Goal: Communication & Community: Answer question/provide support

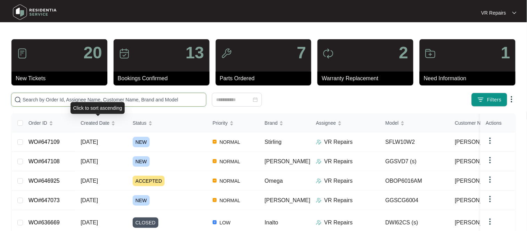
click at [70, 102] on input "text" at bounding box center [113, 100] width 181 height 8
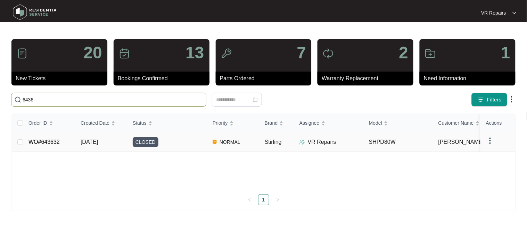
type input "6436"
click at [61, 144] on td "WO#643632" at bounding box center [49, 141] width 52 height 19
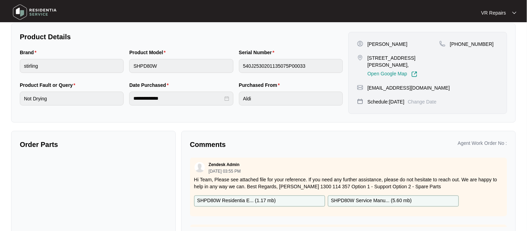
scroll to position [155, 0]
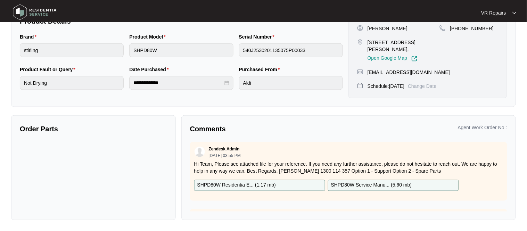
click at [287, 170] on p "Hi Team, Please see attached file for your reference. If you need any further a…" at bounding box center [348, 168] width 309 height 14
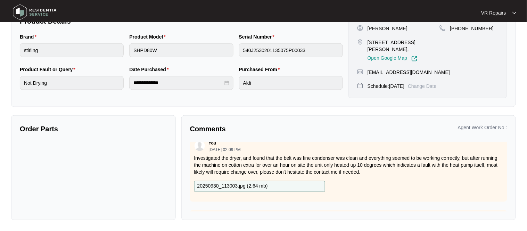
scroll to position [64, 0]
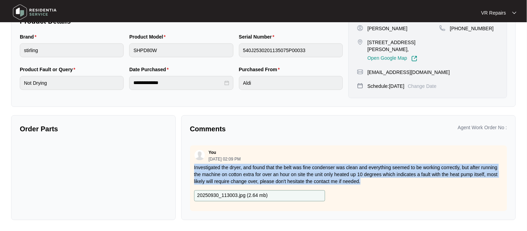
drag, startPoint x: 194, startPoint y: 166, endPoint x: 395, endPoint y: 180, distance: 201.7
click at [395, 180] on div "You 09/30/2025 at 02:09 PM Investigated the dryer, and found that the belt was …" at bounding box center [348, 179] width 317 height 66
copy p "Investigated the dryer, and found that the belt was fine condenser was clean an…"
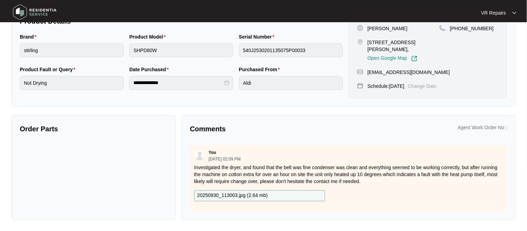
click at [132, 148] on div "Order Parts" at bounding box center [93, 167] width 165 height 105
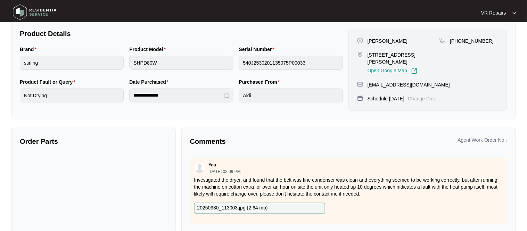
scroll to position [131, 0]
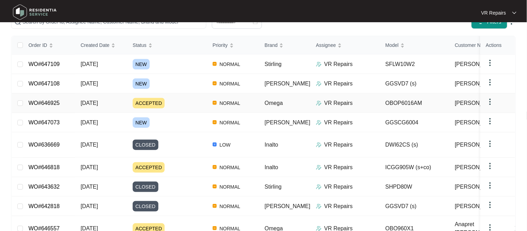
scroll to position [90, 0]
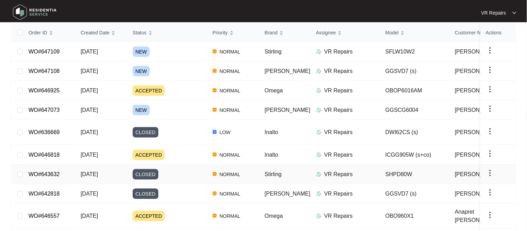
click at [54, 171] on link "WO#643632" at bounding box center [43, 174] width 31 height 6
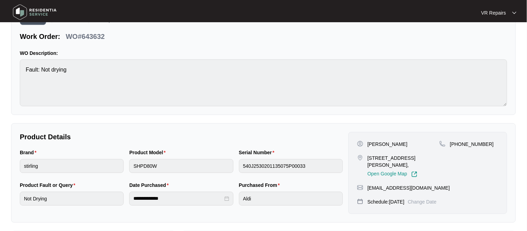
scroll to position [41, 0]
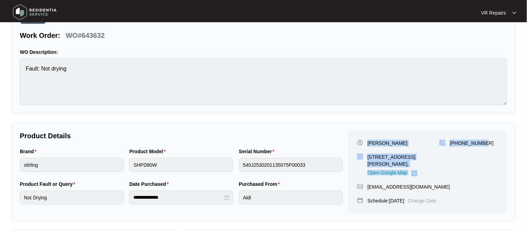
drag, startPoint x: 368, startPoint y: 143, endPoint x: 492, endPoint y: 143, distance: 124.1
click at [492, 143] on div "[PERSON_NAME] [STREET_ADDRESS][PERSON_NAME], Open Google Map [PHONE_NUMBER]" at bounding box center [427, 158] width 141 height 37
copy div "[PERSON_NAME] [STREET_ADDRESS][PERSON_NAME], Open Google Map [PHONE_NUMBER]"
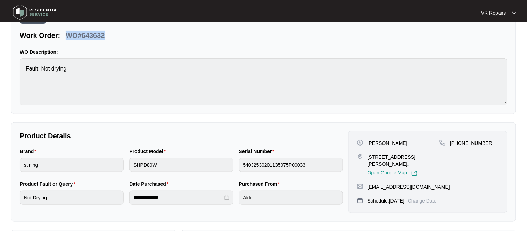
drag, startPoint x: 106, startPoint y: 36, endPoint x: 68, endPoint y: 35, distance: 37.9
click at [68, 35] on div "WO#643632" at bounding box center [85, 34] width 44 height 12
copy p "WO#643632"
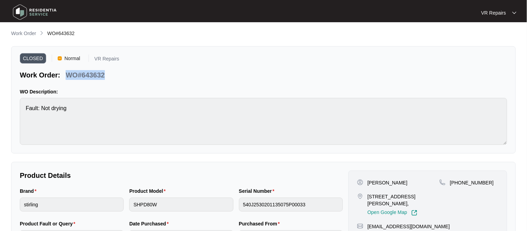
scroll to position [0, 0]
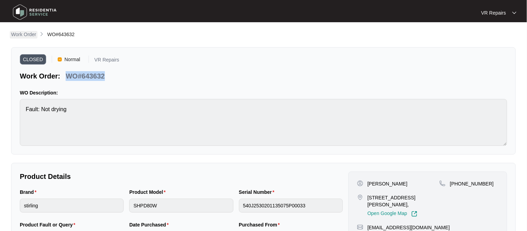
click at [28, 34] on p "Work Order" at bounding box center [23, 34] width 25 height 7
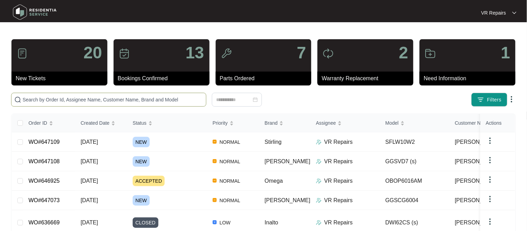
click at [57, 100] on input "text" at bounding box center [113, 100] width 181 height 8
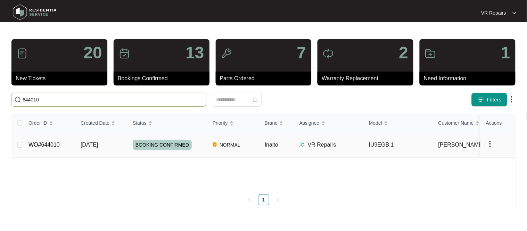
type input "644010"
click at [44, 142] on link "WO#644010" at bounding box center [43, 145] width 31 height 6
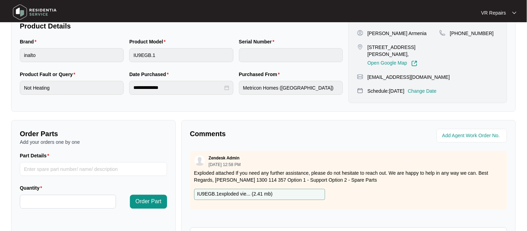
scroll to position [55, 0]
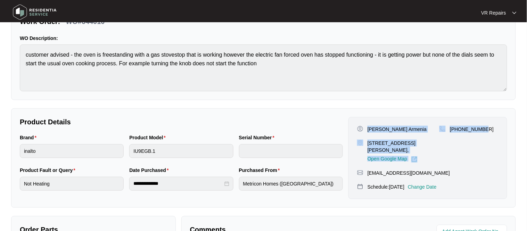
drag, startPoint x: 368, startPoint y: 130, endPoint x: 488, endPoint y: 133, distance: 119.2
click at [488, 133] on div "[PERSON_NAME] Armenia [STREET_ADDRESS][PERSON_NAME], Open Google Map [PHONE_NUM…" at bounding box center [427, 144] width 141 height 37
copy div "[PERSON_NAME] Armenia [STREET_ADDRESS][PERSON_NAME], Open Google Map [PHONE_NUM…"
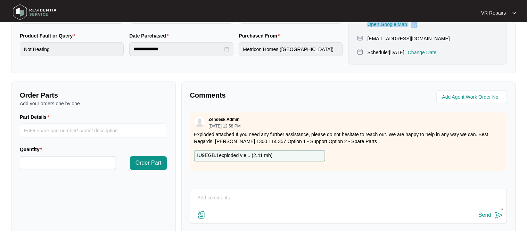
scroll to position [230, 0]
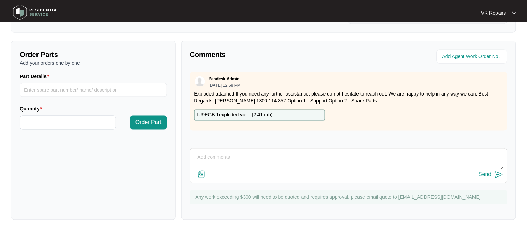
click at [207, 153] on textarea at bounding box center [349, 161] width 310 height 18
paste textarea "Investigated oven, and found a neutral wire in a terminal block that had pulled…"
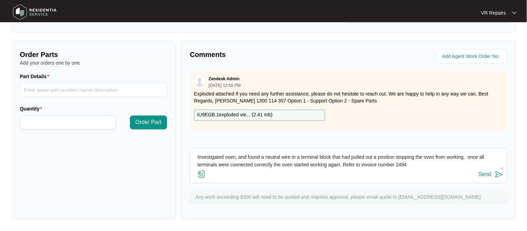
type textarea "Investigated oven, and found a neutral wire in a terminal block that had pulled…"
click at [486, 177] on div "Send" at bounding box center [485, 175] width 13 height 6
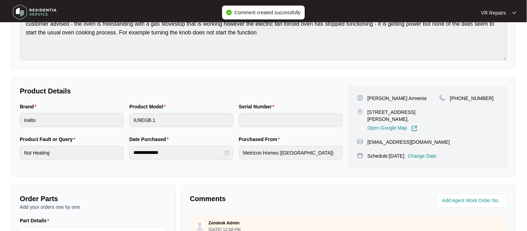
scroll to position [0, 0]
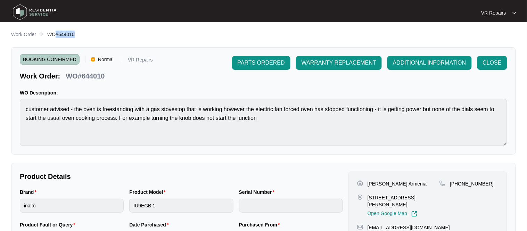
drag, startPoint x: 78, startPoint y: 34, endPoint x: 55, endPoint y: 37, distance: 23.5
click at [55, 37] on div "Work Order WO#644010" at bounding box center [263, 35] width 505 height 8
drag, startPoint x: 106, startPoint y: 77, endPoint x: 69, endPoint y: 78, distance: 36.5
click at [69, 78] on div "WO#644010" at bounding box center [85, 75] width 44 height 12
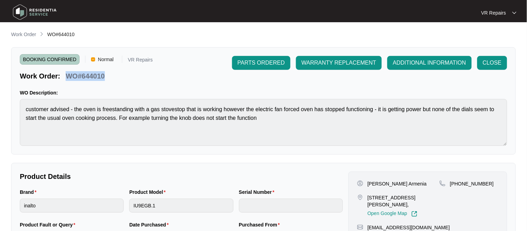
copy p "WO#644010"
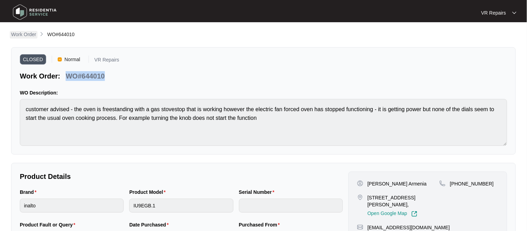
click at [20, 34] on p "Work Order" at bounding box center [23, 34] width 25 height 7
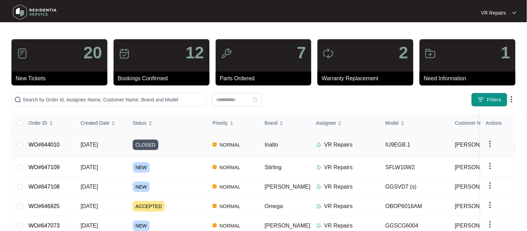
click at [53, 142] on link "WO#644010" at bounding box center [43, 145] width 31 height 6
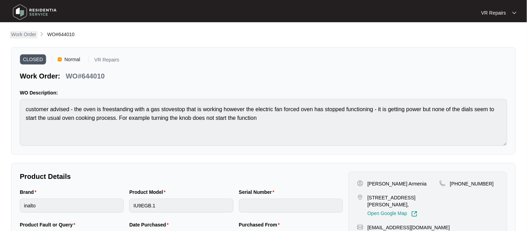
click at [26, 34] on p "Work Order" at bounding box center [23, 34] width 25 height 7
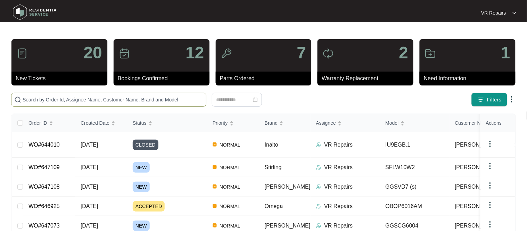
click at [74, 98] on input "text" at bounding box center [113, 100] width 181 height 8
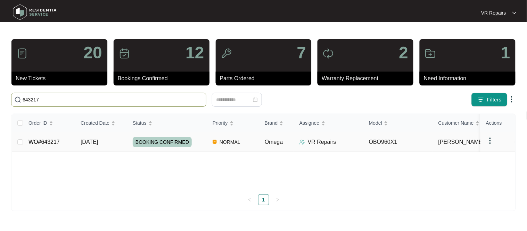
type input "643217"
click at [53, 142] on link "WO#643217" at bounding box center [43, 142] width 31 height 6
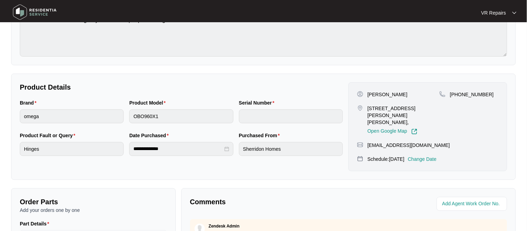
scroll to position [98, 0]
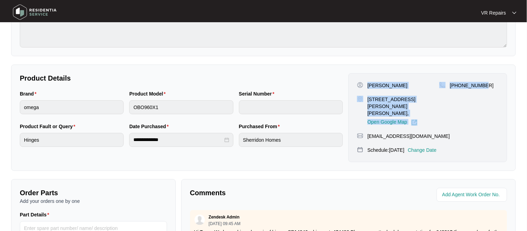
drag, startPoint x: 367, startPoint y: 85, endPoint x: 491, endPoint y: 90, distance: 124.1
click at [491, 90] on div "[PERSON_NAME] [STREET_ADDRESS][PERSON_NAME][PERSON_NAME][PERSON_NAME], Open Goo…" at bounding box center [427, 104] width 141 height 44
copy div "[PERSON_NAME] [STREET_ADDRESS][PERSON_NAME][PERSON_NAME][PERSON_NAME], Open Goo…"
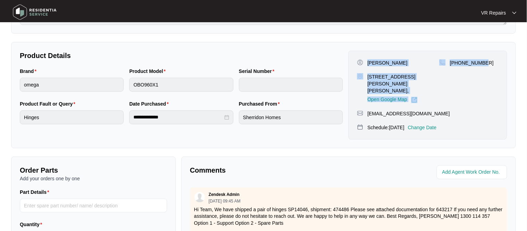
scroll to position [230, 0]
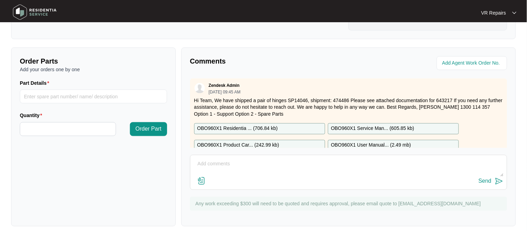
click at [211, 159] on textarea at bounding box center [349, 168] width 310 height 18
type textarea "Replaced faulty hinges refer to invoice number 2495"
click at [484, 178] on div "Send" at bounding box center [485, 181] width 13 height 6
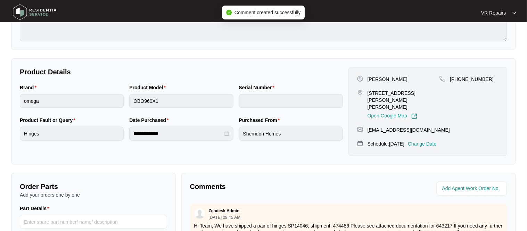
scroll to position [0, 0]
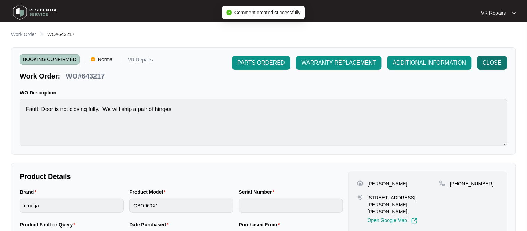
click at [486, 66] on span "CLOSE" at bounding box center [492, 63] width 19 height 8
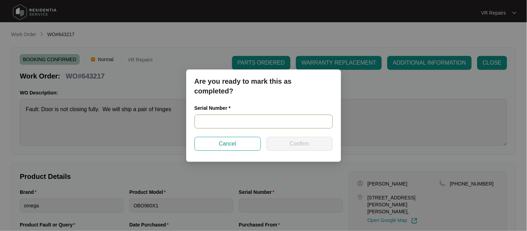
click at [248, 120] on input "text" at bounding box center [264, 122] width 138 height 14
paste input "V0000490232111000110"
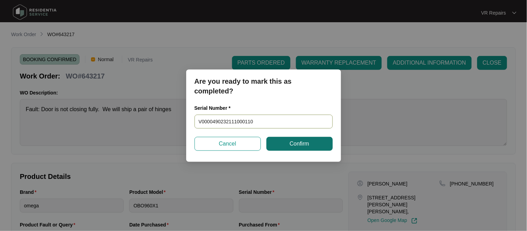
type input "V0000490232111000110"
click at [294, 146] on span "Confirm" at bounding box center [299, 144] width 19 height 8
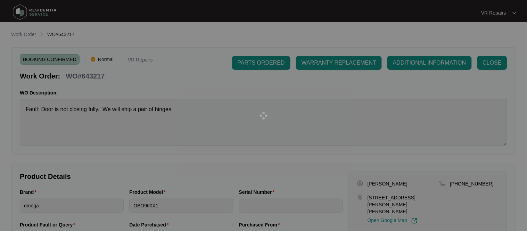
type input "V0000490232111000110"
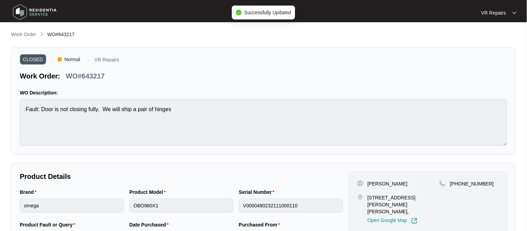
click at [101, 78] on p "WO#643217" at bounding box center [85, 76] width 39 height 10
drag, startPoint x: 105, startPoint y: 76, endPoint x: 69, endPoint y: 76, distance: 36.5
click at [69, 76] on div "WO#643217" at bounding box center [85, 75] width 44 height 12
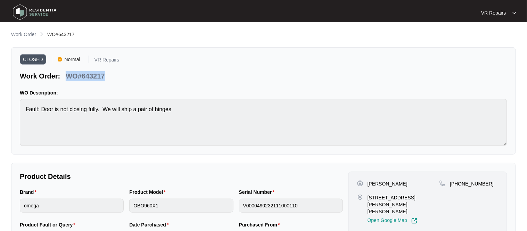
copy p "WO#643217"
click at [22, 38] on link "Work Order" at bounding box center [24, 35] width 28 height 8
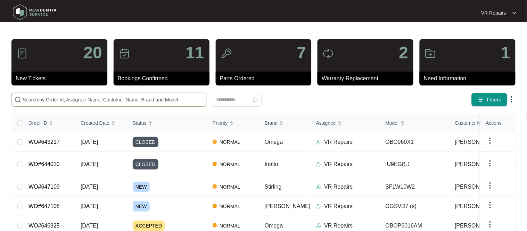
click at [62, 100] on input "text" at bounding box center [113, 100] width 181 height 8
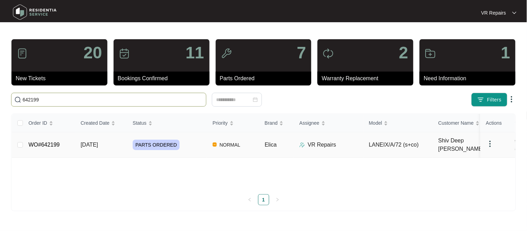
type input "642199"
click at [38, 142] on link "WO#642199" at bounding box center [43, 145] width 31 height 6
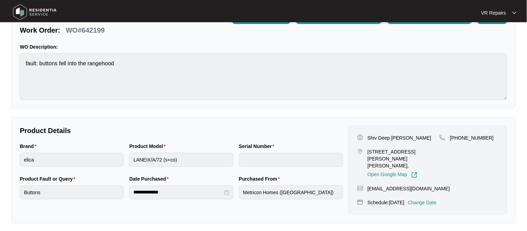
scroll to position [60, 0]
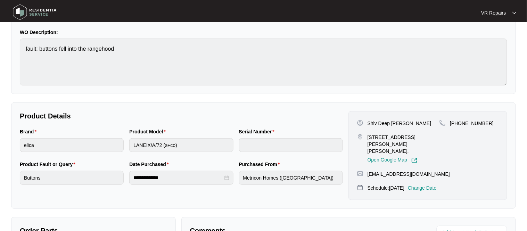
click at [178, 153] on div "Product Model LANEIX/A/72 (s+co)" at bounding box center [180, 144] width 109 height 33
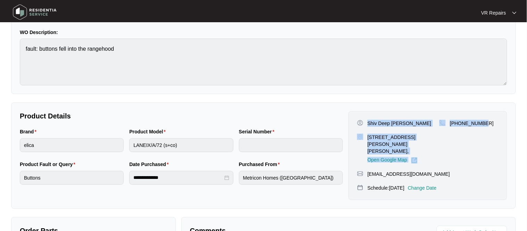
drag, startPoint x: 367, startPoint y: 122, endPoint x: 487, endPoint y: 130, distance: 120.1
click at [487, 130] on div "Shiv Deep [PERSON_NAME] [STREET_ADDRESS][PERSON_NAME][PERSON_NAME], Open Google…" at bounding box center [427, 142] width 141 height 44
copy div "Shiv Deep [PERSON_NAME] [STREET_ADDRESS][PERSON_NAME][PERSON_NAME], Open Google…"
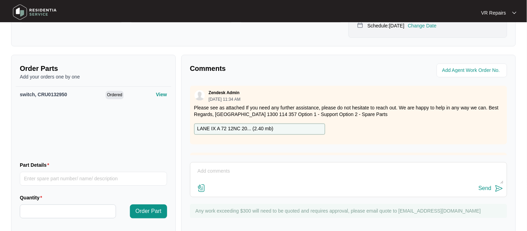
scroll to position [231, 0]
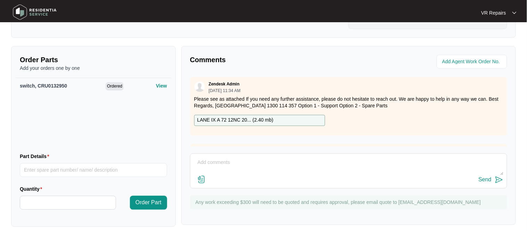
click at [206, 157] on textarea at bounding box center [349, 166] width 310 height 18
paste textarea "attended the customers property to investigate the rangehood and found that it …"
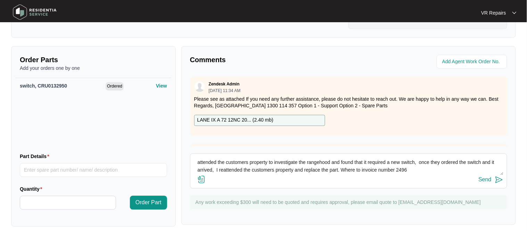
type textarea "attended the customers property to investigate the rangehood and found that it …"
click at [484, 177] on div "Send" at bounding box center [485, 180] width 13 height 6
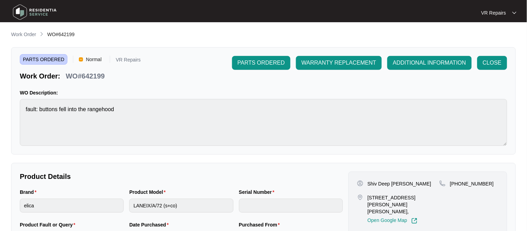
scroll to position [3, 0]
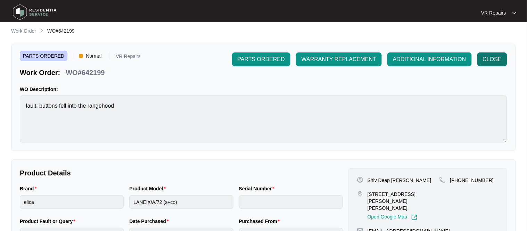
click at [490, 60] on span "CLOSE" at bounding box center [492, 59] width 19 height 8
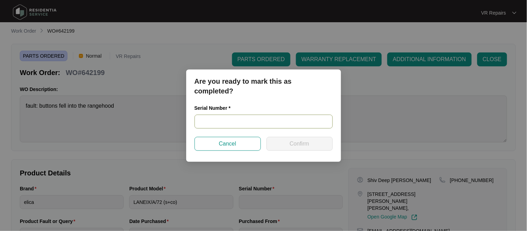
click at [234, 123] on input "text" at bounding box center [264, 122] width 138 height 14
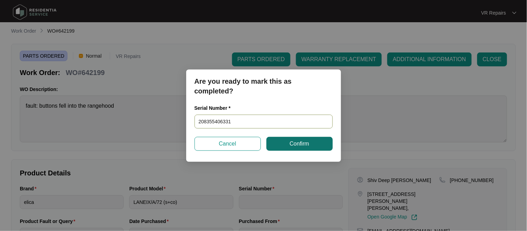
type input "208355406331"
click at [274, 142] on button "Confirm" at bounding box center [300, 144] width 66 height 14
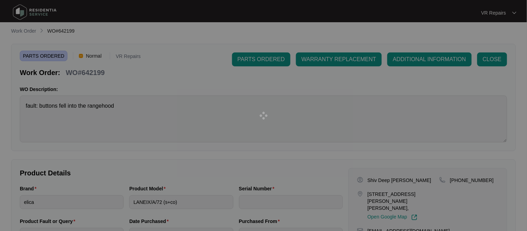
type input "208355406331"
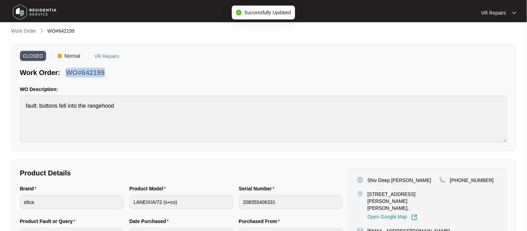
drag, startPoint x: 105, startPoint y: 73, endPoint x: 66, endPoint y: 76, distance: 39.0
click at [66, 76] on div "WO#642199" at bounding box center [85, 71] width 44 height 12
copy p "WO#642199"
click at [13, 28] on p "Work Order" at bounding box center [23, 30] width 25 height 7
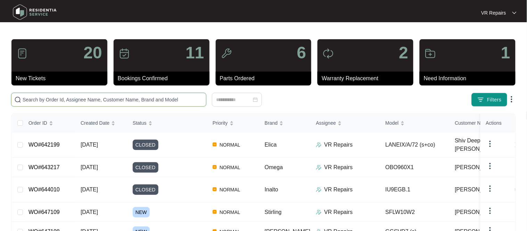
click at [77, 99] on input "text" at bounding box center [113, 100] width 181 height 8
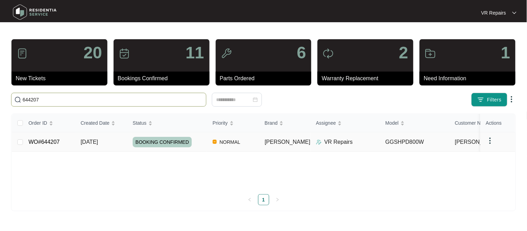
type input "644207"
click at [51, 141] on link "WO#644207" at bounding box center [43, 142] width 31 height 6
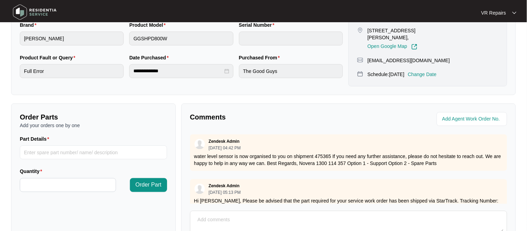
scroll to position [230, 0]
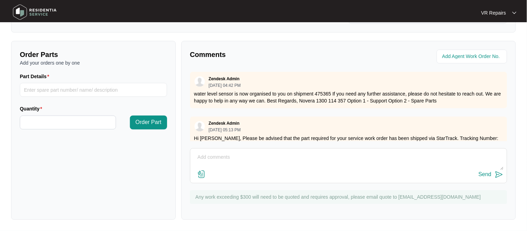
click at [214, 155] on textarea at bounding box center [349, 161] width 310 height 18
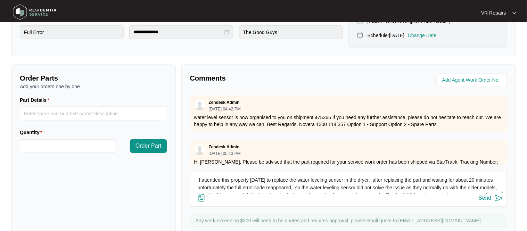
scroll to position [4, 0]
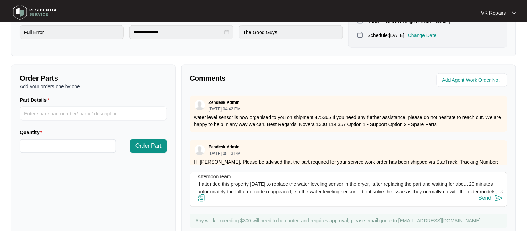
click at [272, 187] on textarea "Afternoon team I attended this property [DATE] to replace the water leveling se…" at bounding box center [349, 185] width 310 height 18
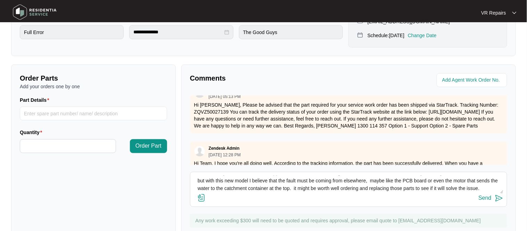
scroll to position [30, 0]
click at [265, 187] on textarea "Afternoon team I attended this property [DATE] and replace the water levelling …" at bounding box center [349, 185] width 310 height 18
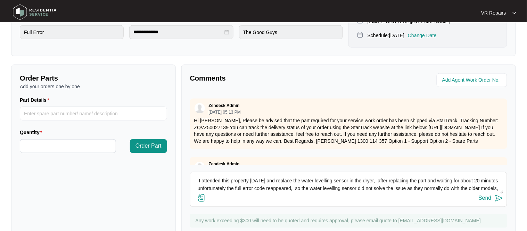
scroll to position [0, 0]
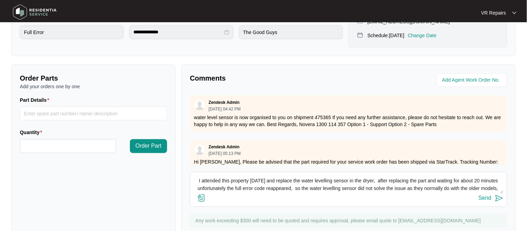
type textarea "Afternoon team I attended this property [DATE] and replace the water levelling …"
click at [490, 198] on div "Send" at bounding box center [485, 198] width 13 height 6
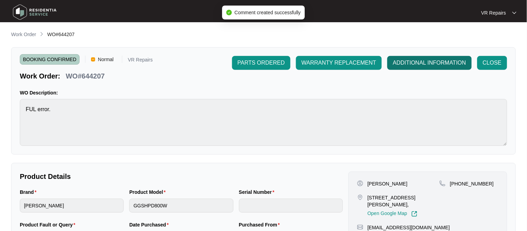
click at [435, 67] on span "ADDITIONAL INFORMATION" at bounding box center [429, 63] width 73 height 8
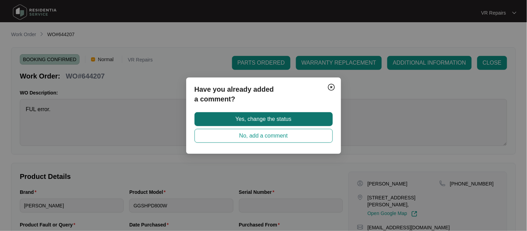
click at [242, 121] on span "Yes, change the status" at bounding box center [264, 119] width 56 height 8
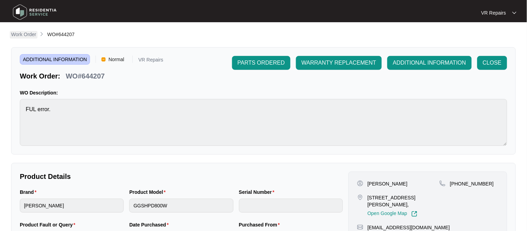
click at [17, 34] on p "Work Order" at bounding box center [23, 34] width 25 height 7
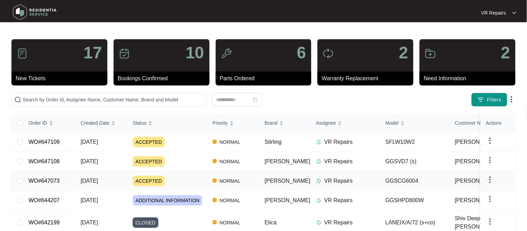
click at [225, 177] on span "NORMAL" at bounding box center [230, 181] width 26 height 8
